Goal: Transaction & Acquisition: Book appointment/travel/reservation

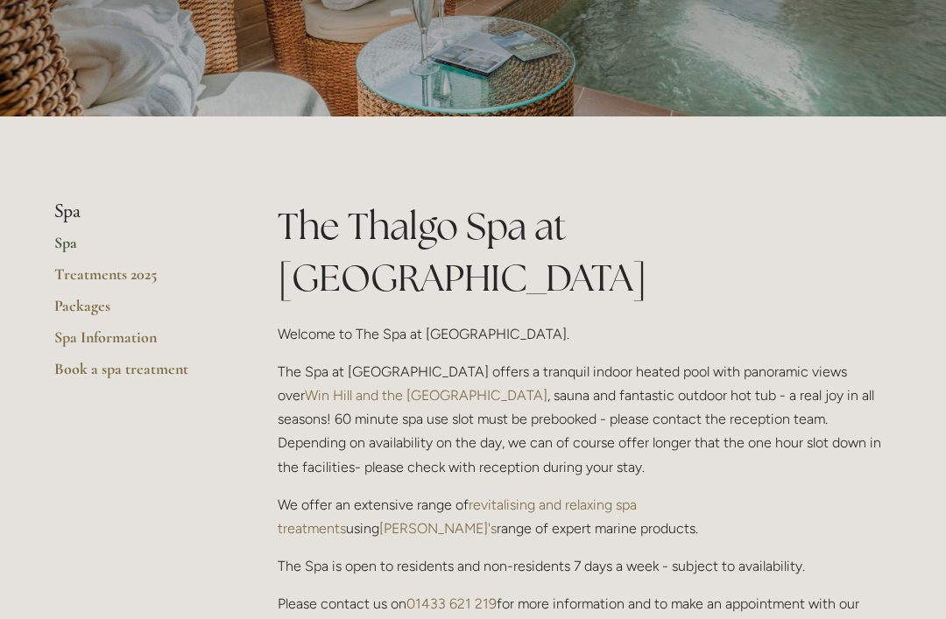
scroll to position [141, 0]
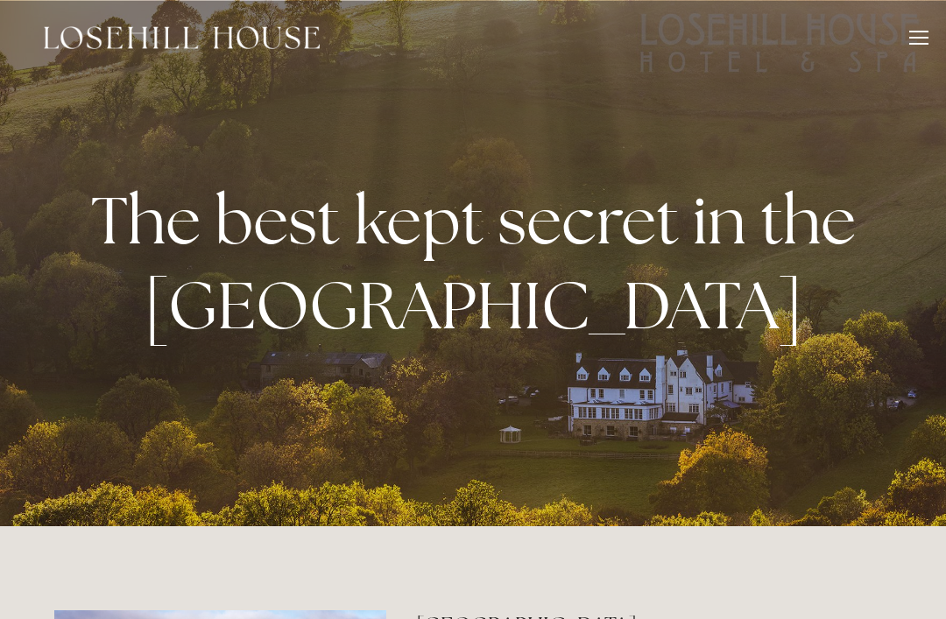
click at [911, 47] on div at bounding box center [918, 40] width 19 height 19
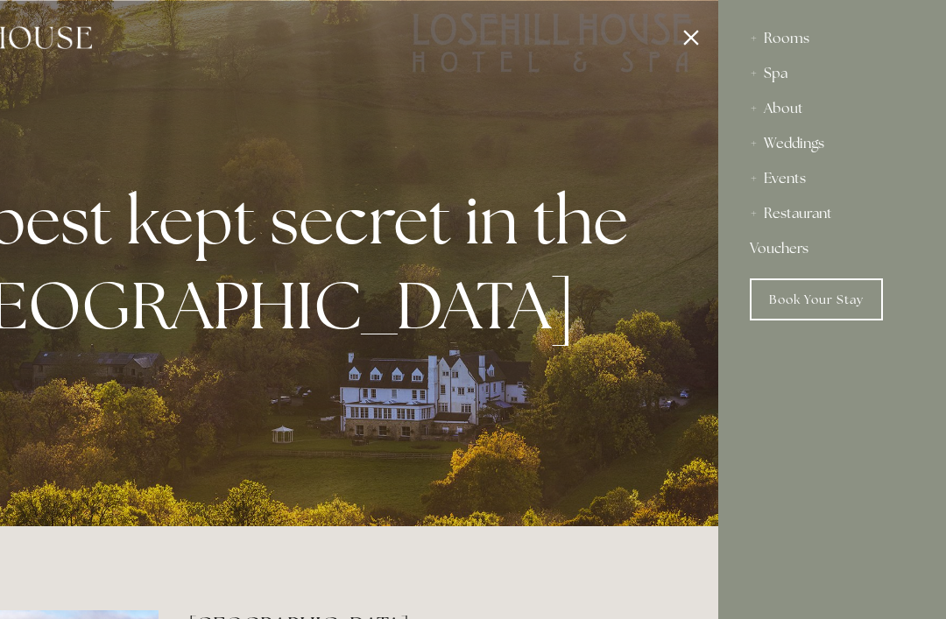
click at [767, 78] on div "Spa" at bounding box center [832, 73] width 165 height 35
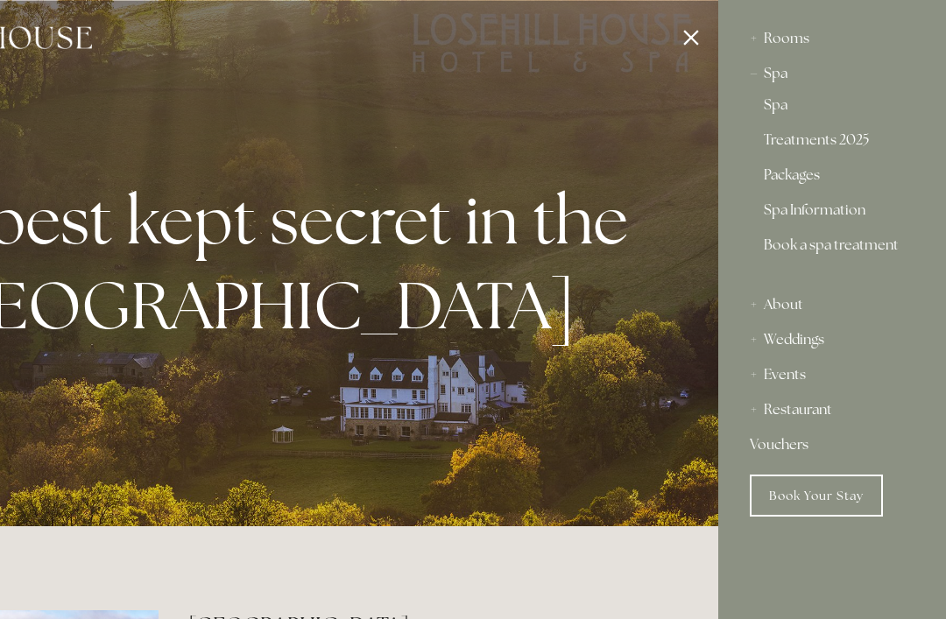
click at [782, 180] on link "Packages" at bounding box center [832, 178] width 137 height 21
